Goal: Information Seeking & Learning: Learn about a topic

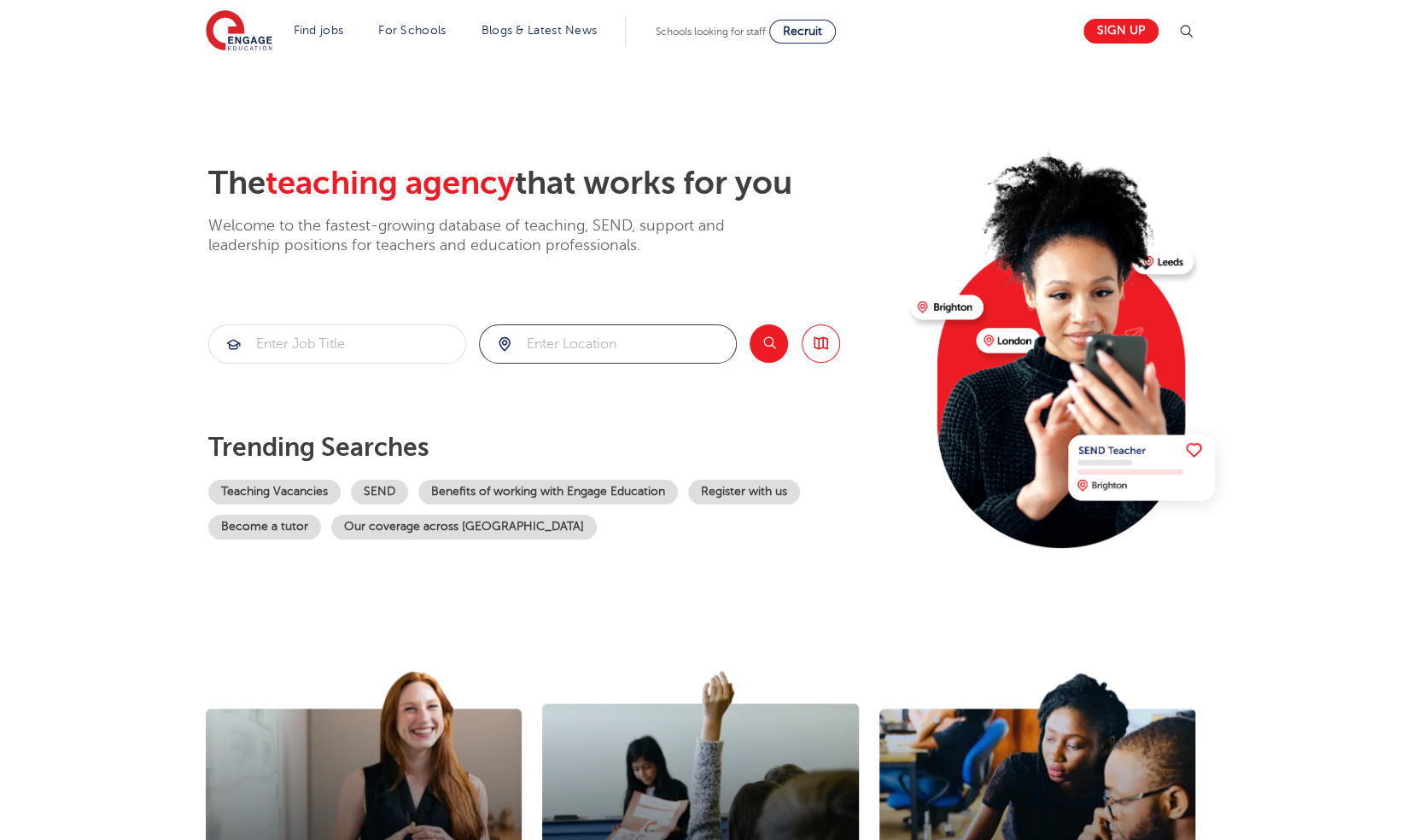
click at [572, 349] on input "search" at bounding box center [608, 344] width 256 height 38
type input "[GEOGRAPHIC_DATA]"
click button "Submit" at bounding box center [0, 0] width 0 height 0
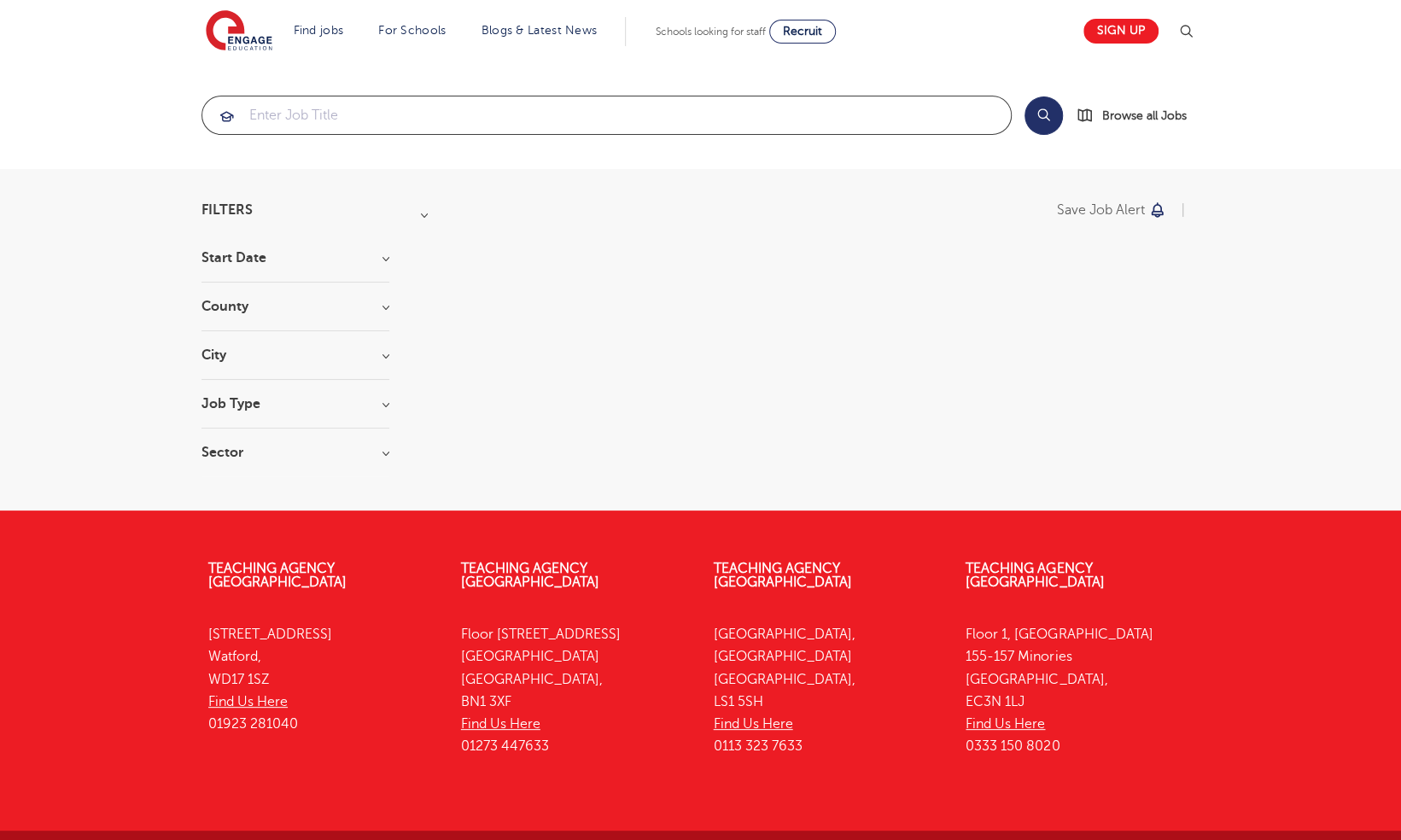
click at [318, 114] on input "search" at bounding box center [606, 115] width 808 height 38
click button "Submit" at bounding box center [0, 0] width 0 height 0
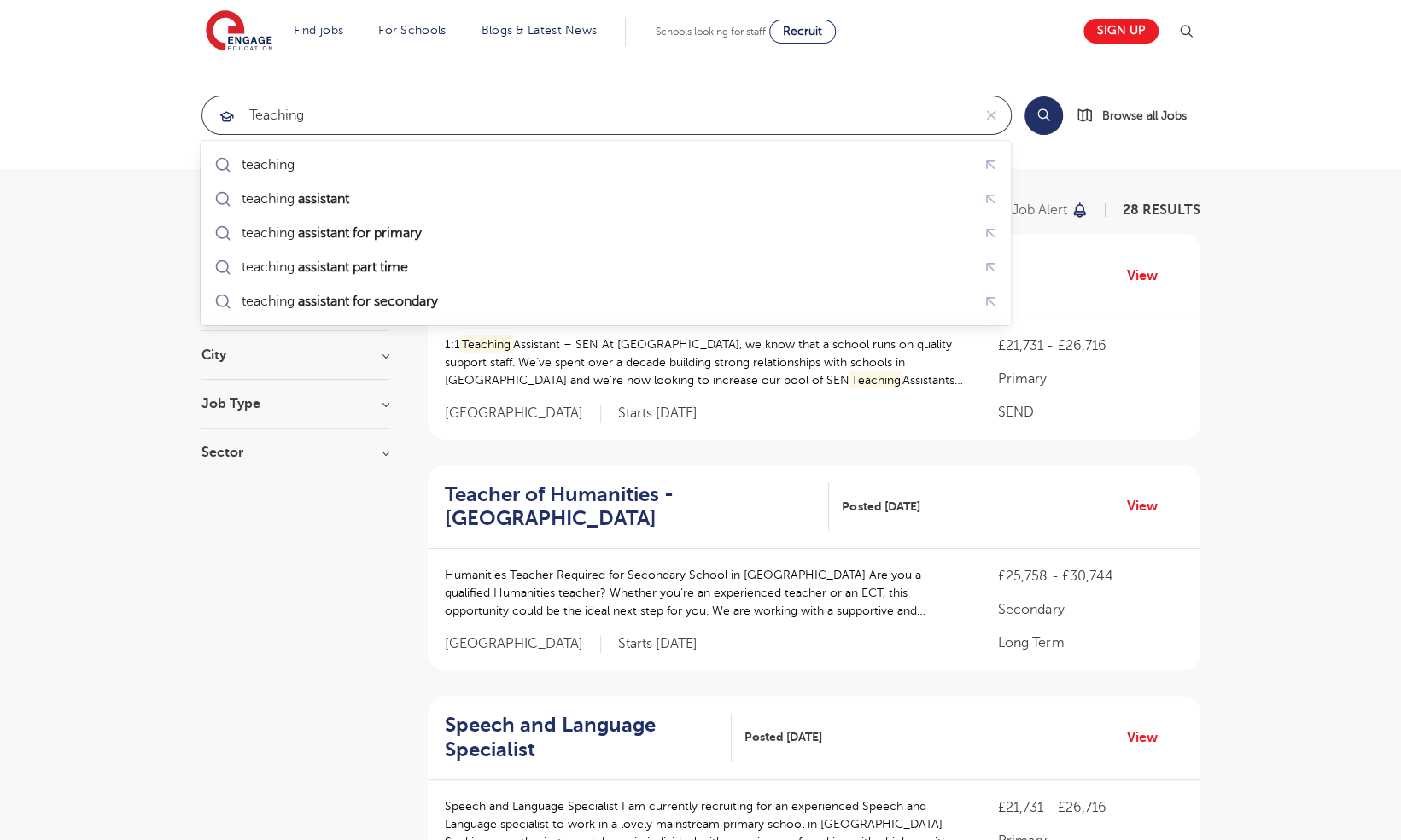
drag, startPoint x: 326, startPoint y: 116, endPoint x: 141, endPoint y: 116, distance: 185.3
click at [141, 116] on section "teaching Search Browse all Jobs" at bounding box center [700, 115] width 1401 height 108
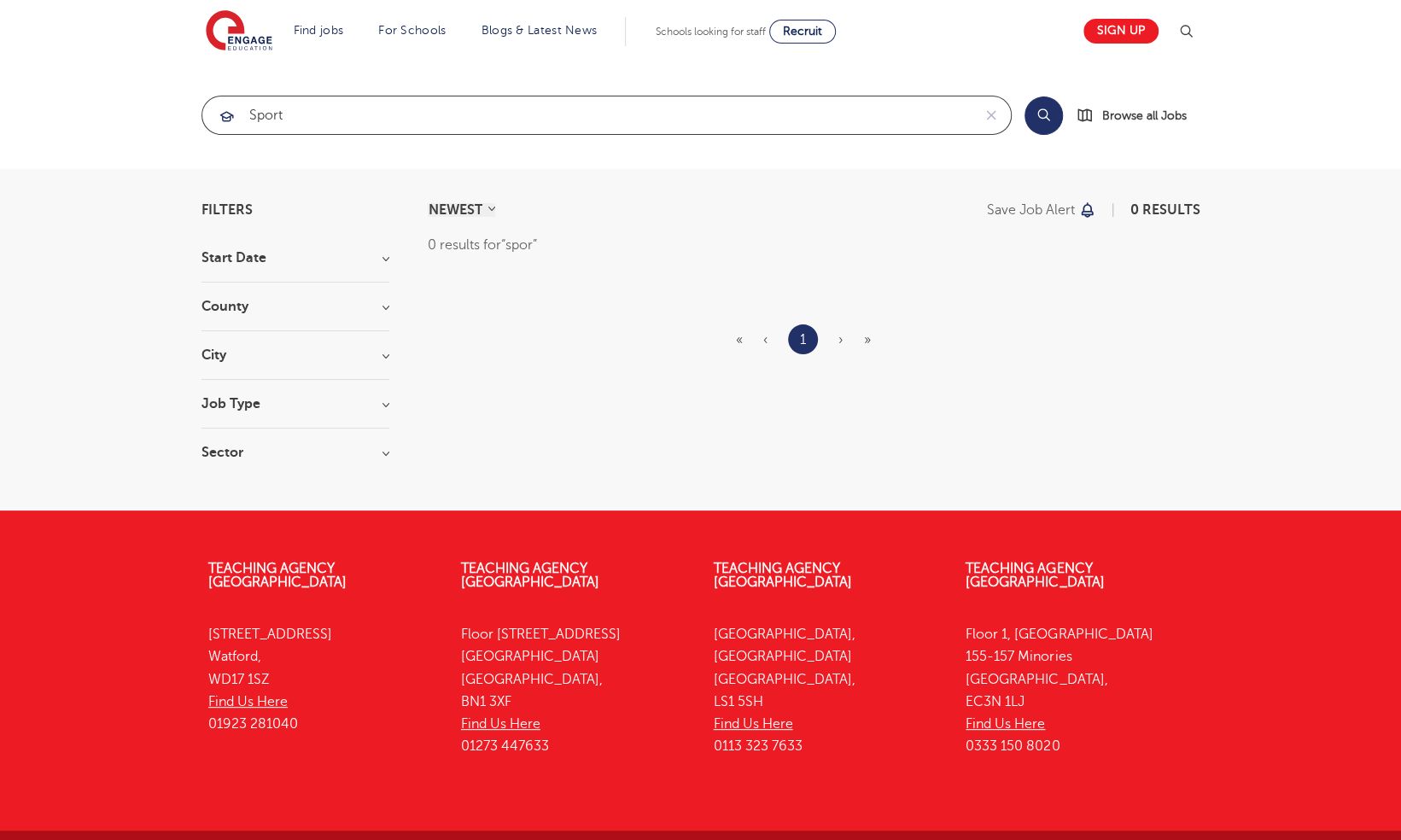
type input "sport"
click button "Submit" at bounding box center [0, 0] width 0 height 0
drag, startPoint x: 308, startPoint y: 106, endPoint x: 145, endPoint y: 120, distance: 163.6
click at [145, 120] on section "sport Search Browse all Jobs" at bounding box center [700, 115] width 1401 height 108
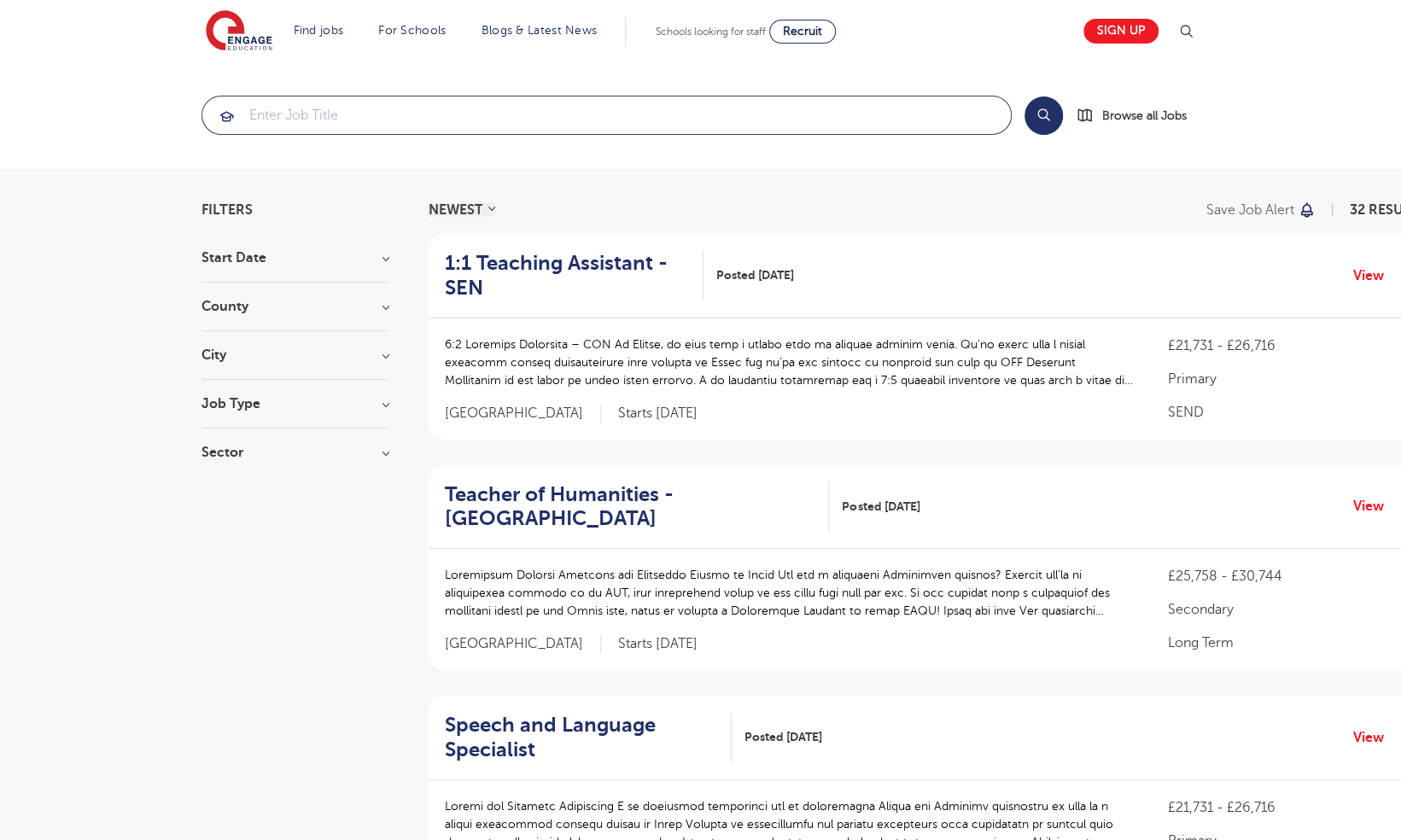
click button "Submit" at bounding box center [0, 0] width 0 height 0
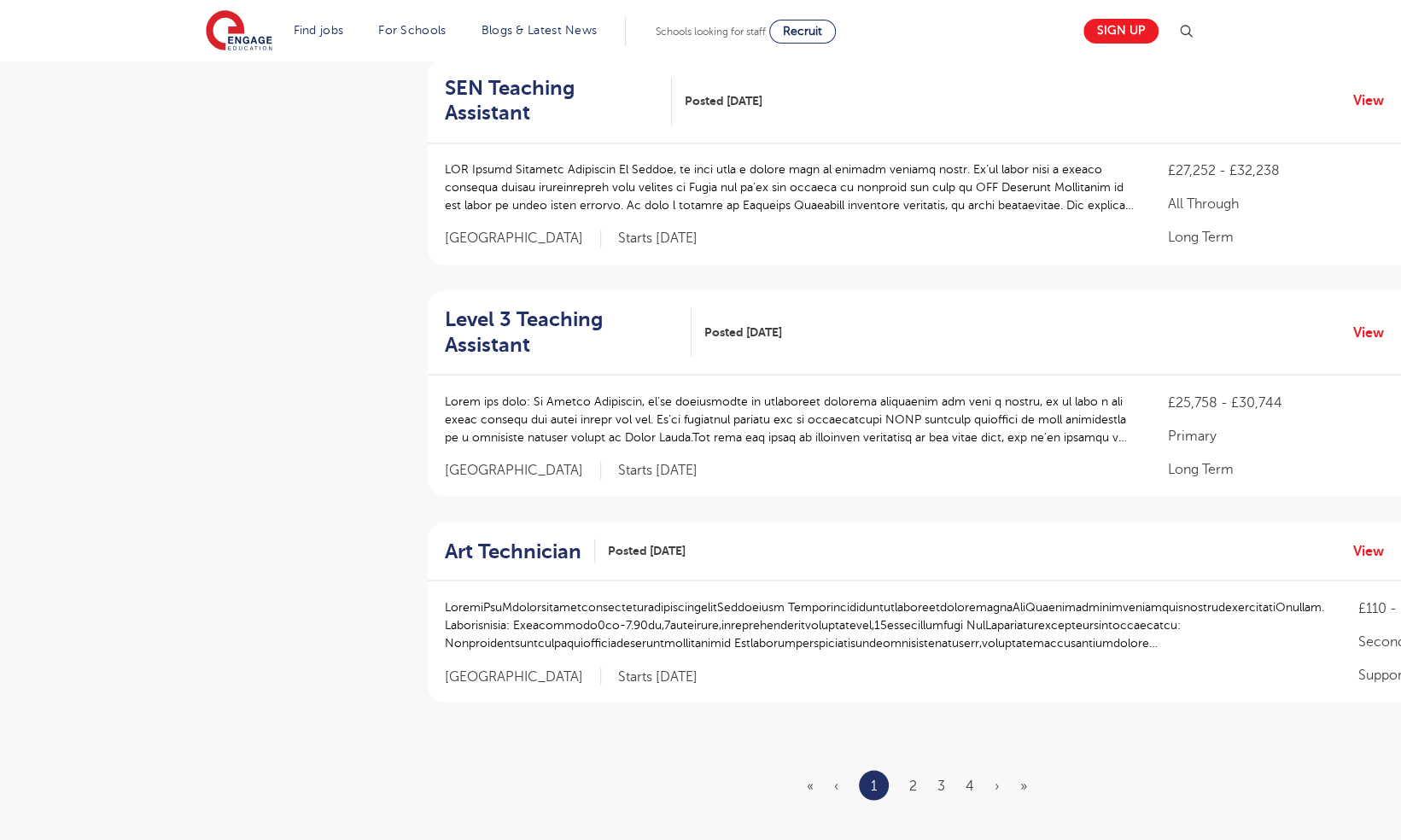
scroll to position [1871, 0]
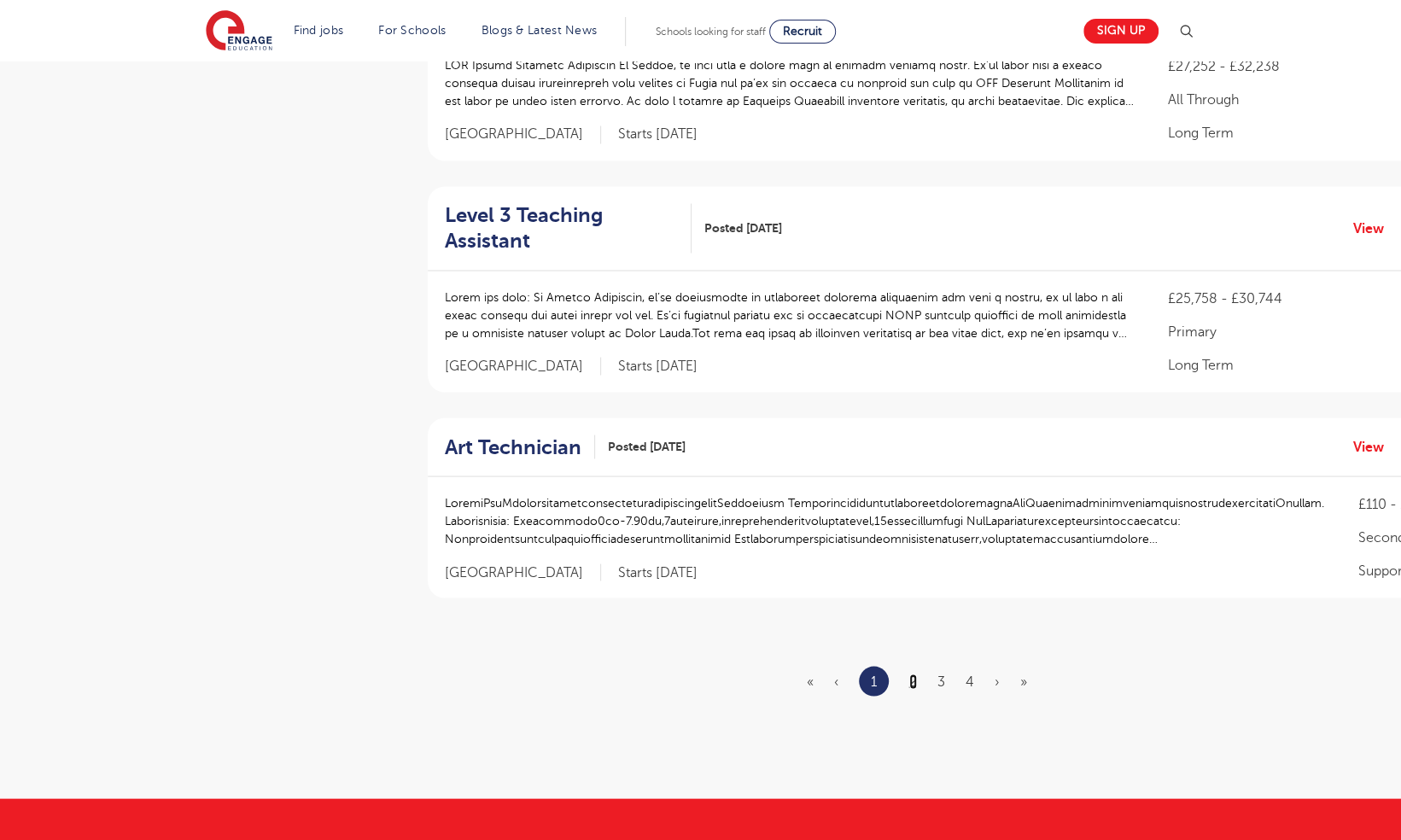
click at [912, 674] on link "2" at bounding box center [913, 681] width 8 height 15
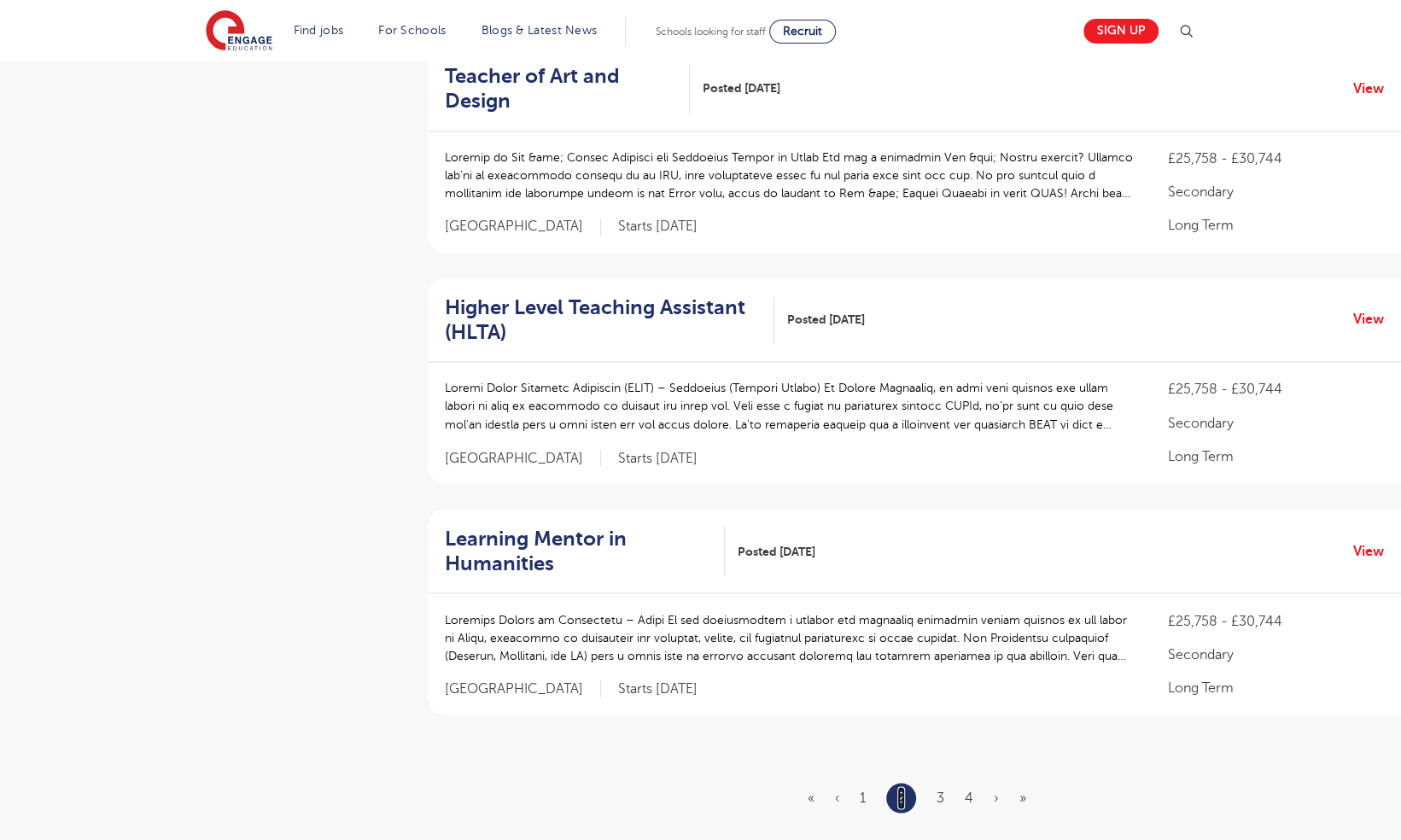
scroll to position [1762, 0]
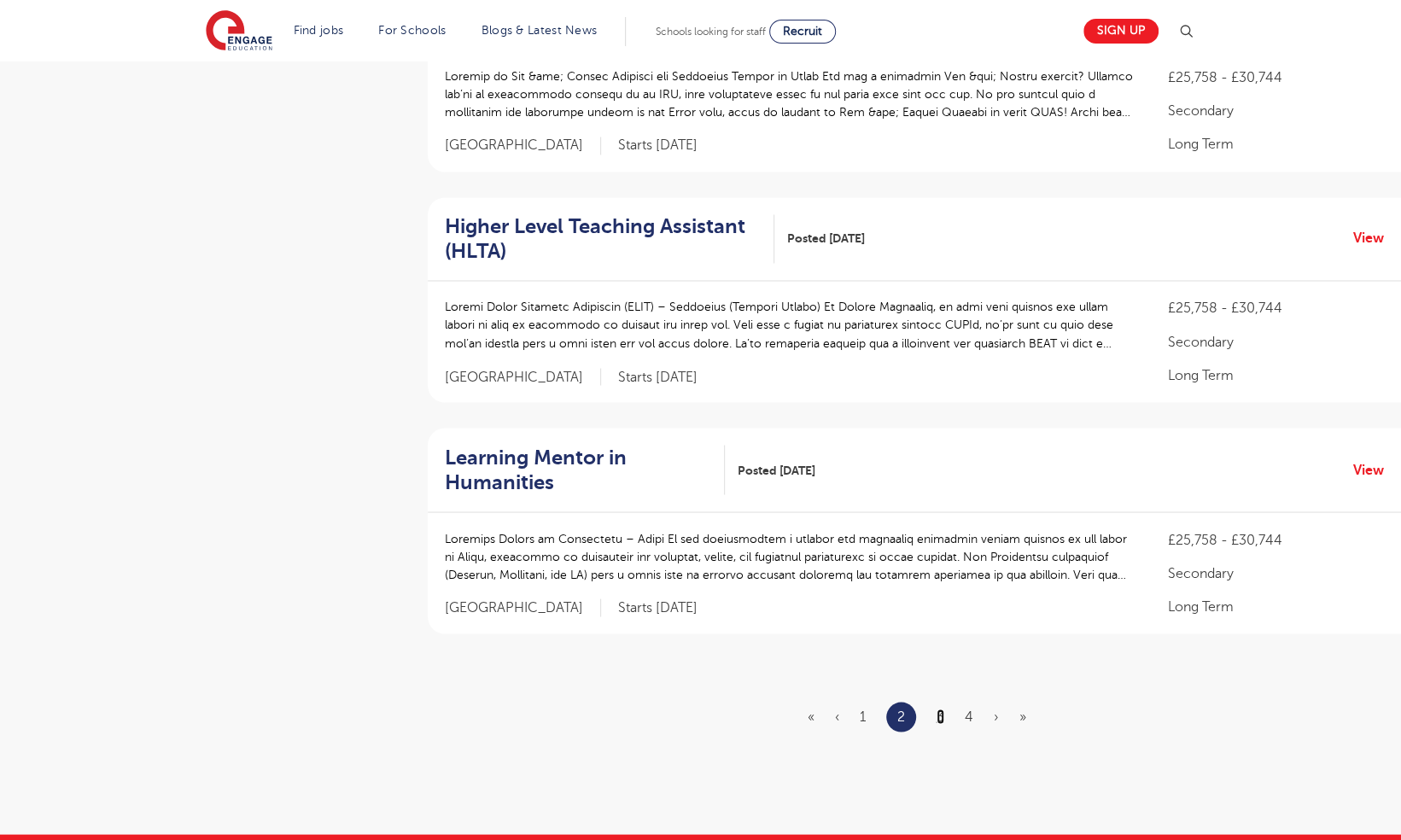
click at [937, 709] on link "3" at bounding box center [941, 716] width 8 height 15
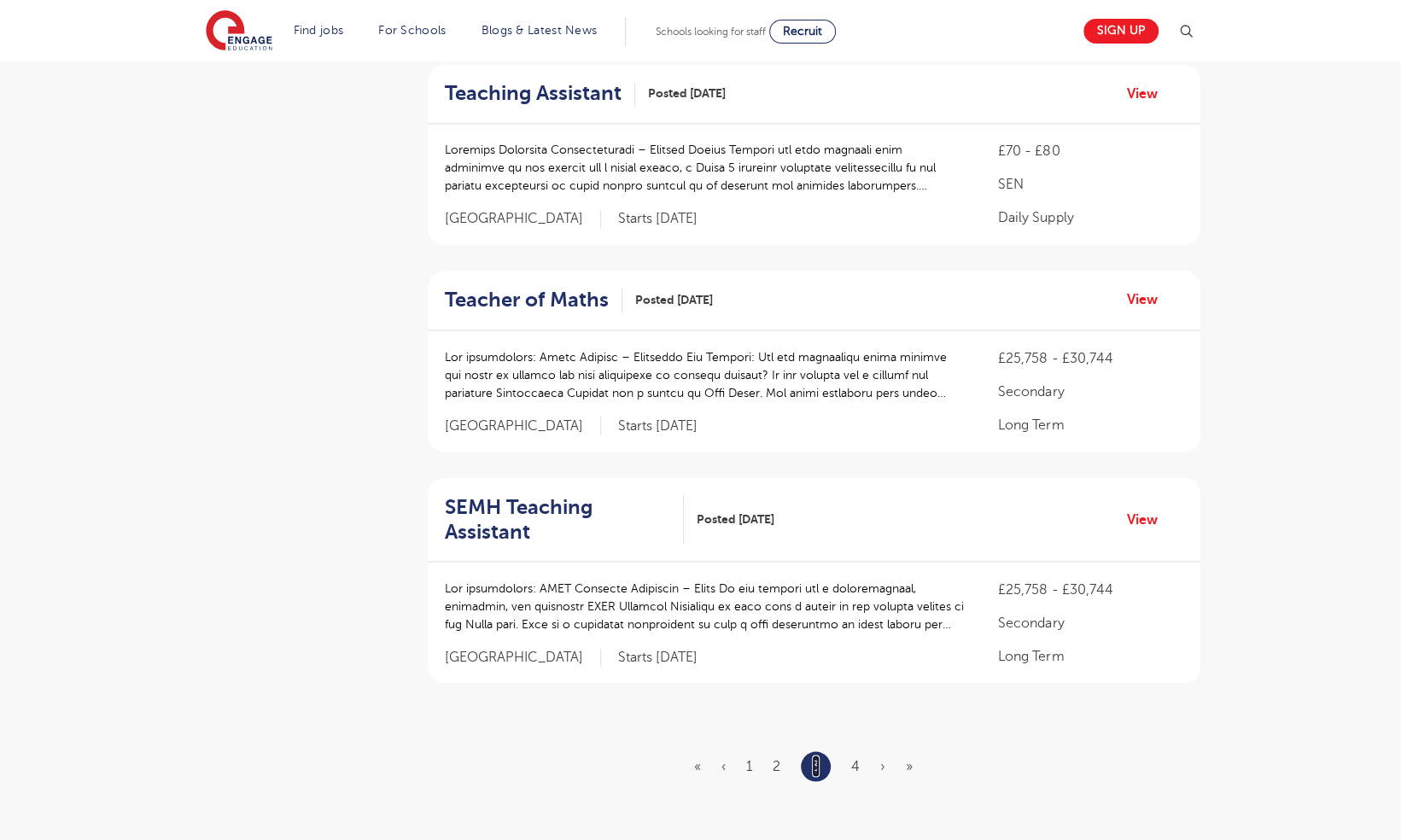
scroll to position [0, 0]
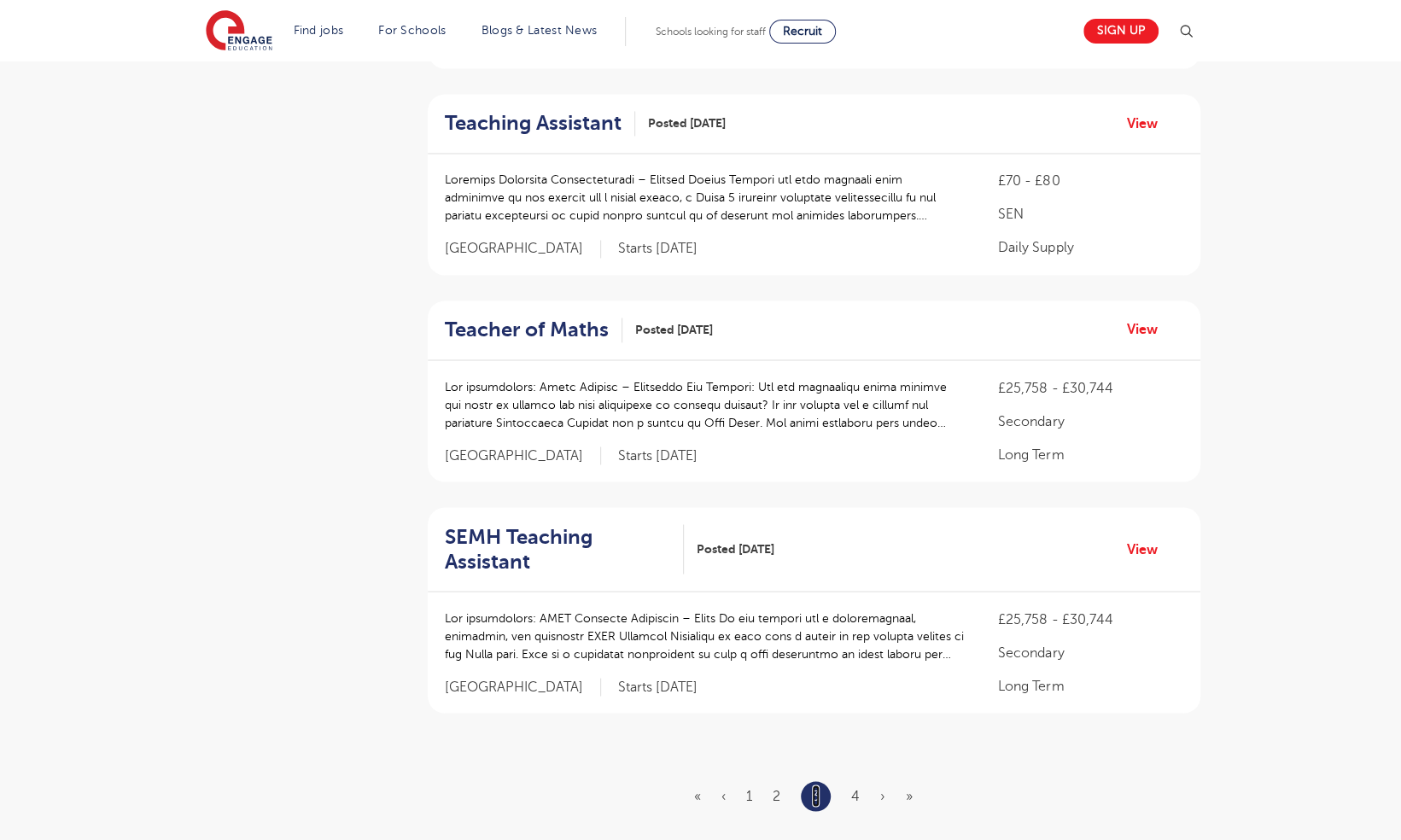
scroll to position [1824, 0]
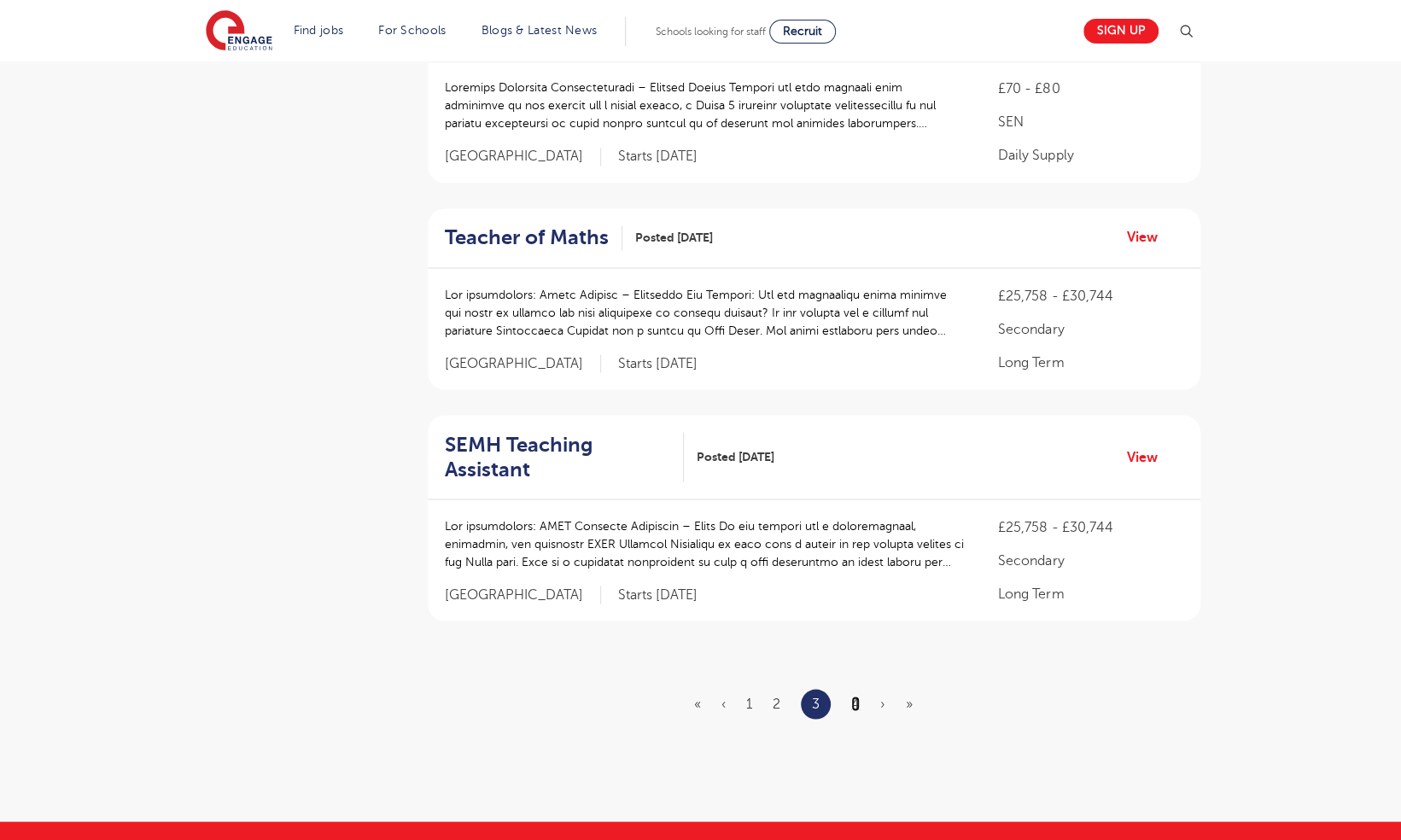
click at [852, 696] on link "4" at bounding box center [855, 703] width 9 height 15
